Goal: Check status: Check status

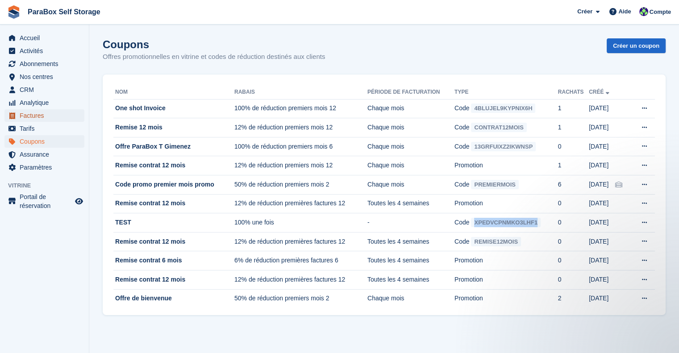
click at [36, 118] on span "Factures" at bounding box center [47, 115] width 54 height 12
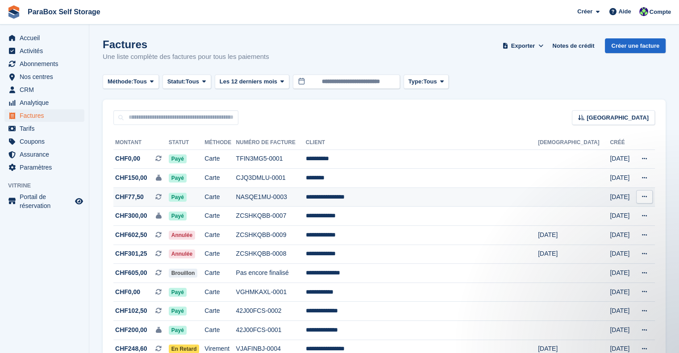
click at [304, 202] on td "NASQE1MU-0003" at bounding box center [271, 196] width 70 height 19
